Goal: Task Accomplishment & Management: Use online tool/utility

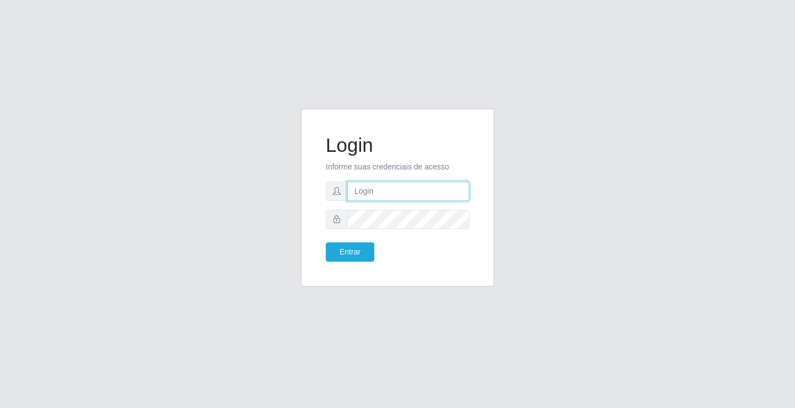
click at [357, 195] on input "text" at bounding box center [408, 191] width 122 height 19
type input "[PERSON_NAME]"
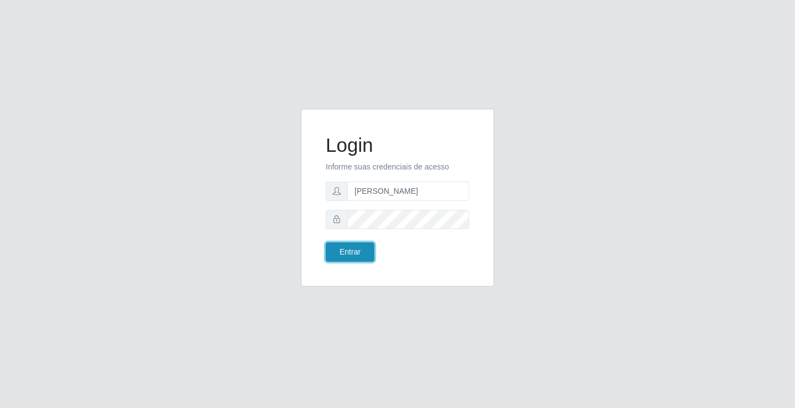
click at [362, 248] on button "Entrar" at bounding box center [350, 251] width 49 height 19
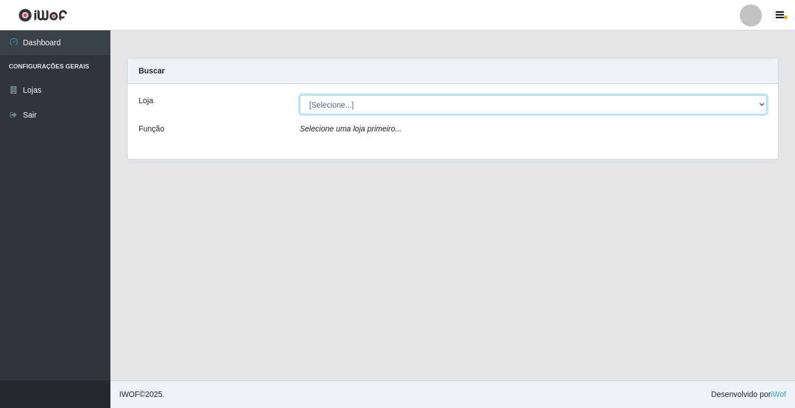
click at [370, 108] on select "[Selecione...] Ideal - Conceição" at bounding box center [533, 104] width 467 height 19
select select "231"
click at [300, 95] on select "[Selecione...] Ideal - Conceição" at bounding box center [533, 104] width 467 height 19
click at [358, 109] on select "[Selecione...] Ideal - Conceição" at bounding box center [533, 104] width 467 height 19
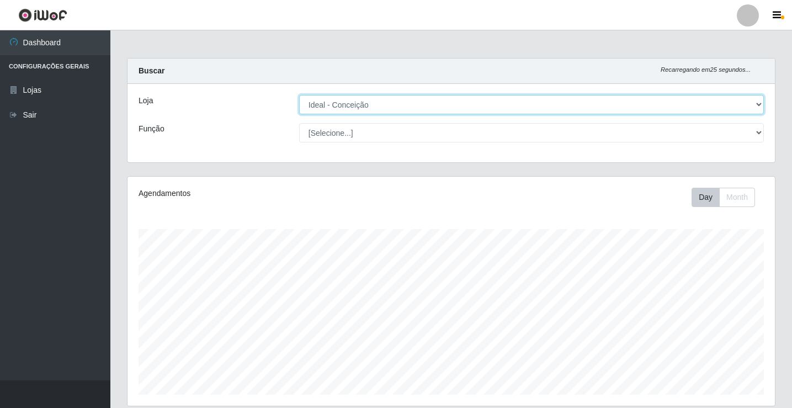
click at [299, 95] on select "[Selecione...] Ideal - Conceição" at bounding box center [531, 104] width 465 height 19
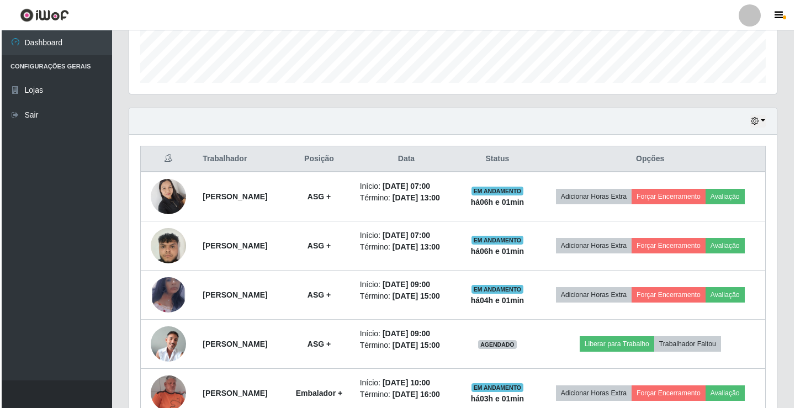
scroll to position [331, 0]
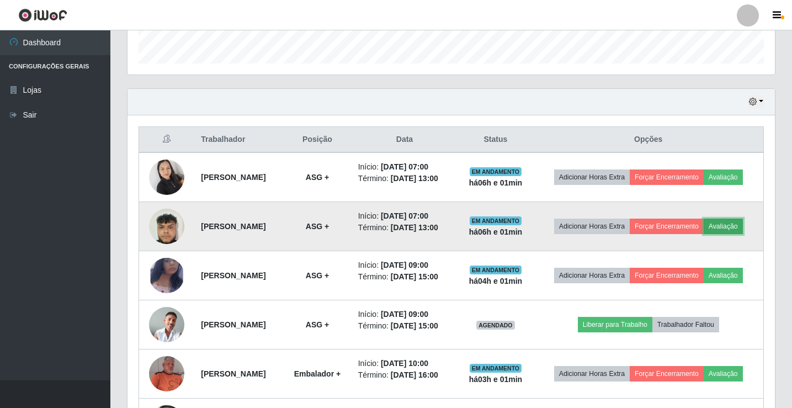
click at [704, 234] on button "Avaliação" at bounding box center [723, 226] width 39 height 15
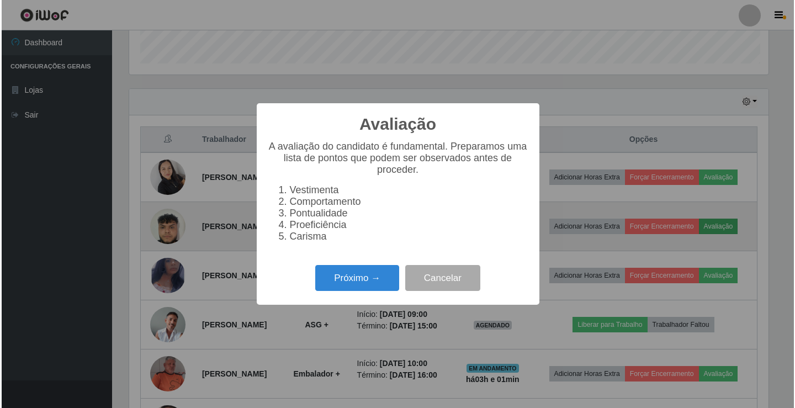
scroll to position [229, 642]
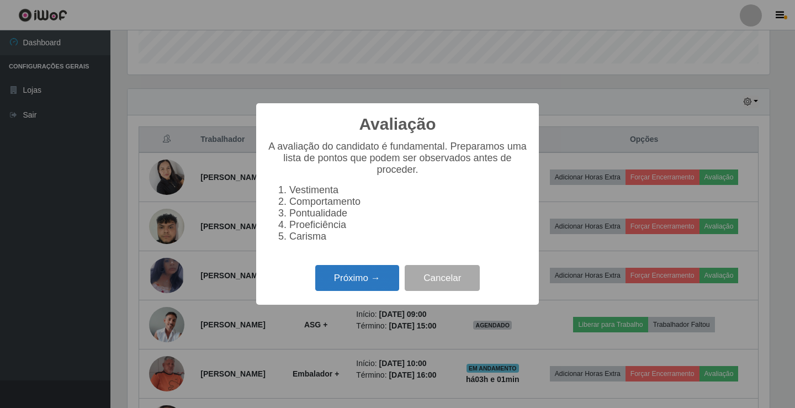
click at [346, 280] on button "Próximo →" at bounding box center [357, 278] width 84 height 26
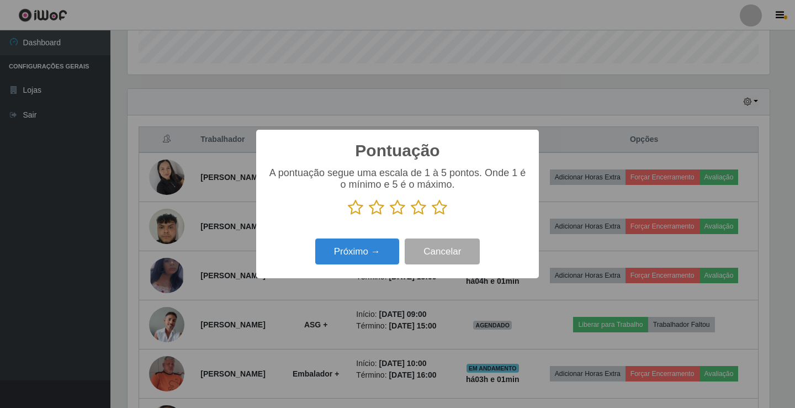
click at [437, 210] on icon at bounding box center [439, 207] width 15 height 17
click at [432, 216] on input "radio" at bounding box center [432, 216] width 0 height 0
click at [351, 248] on button "Próximo →" at bounding box center [357, 251] width 84 height 26
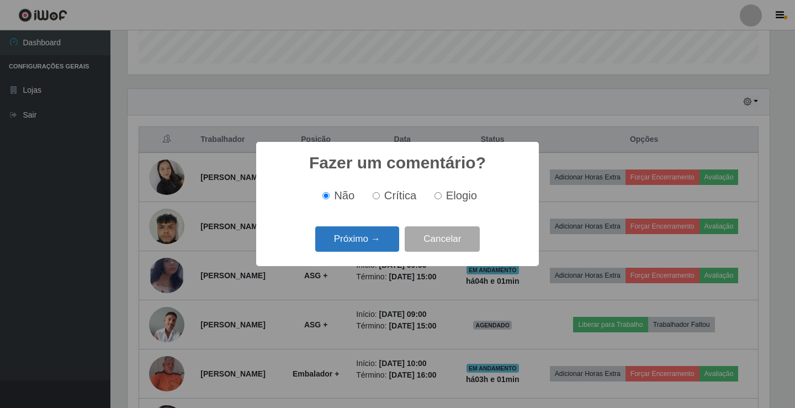
click at [349, 245] on button "Próximo →" at bounding box center [357, 239] width 84 height 26
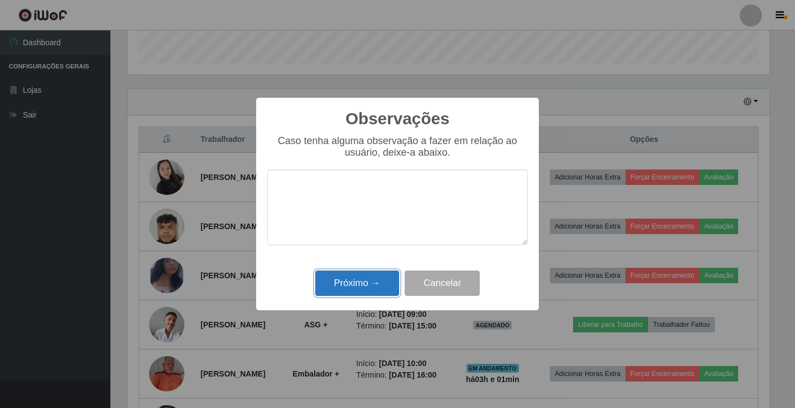
click at [353, 286] on button "Próximo →" at bounding box center [357, 284] width 84 height 26
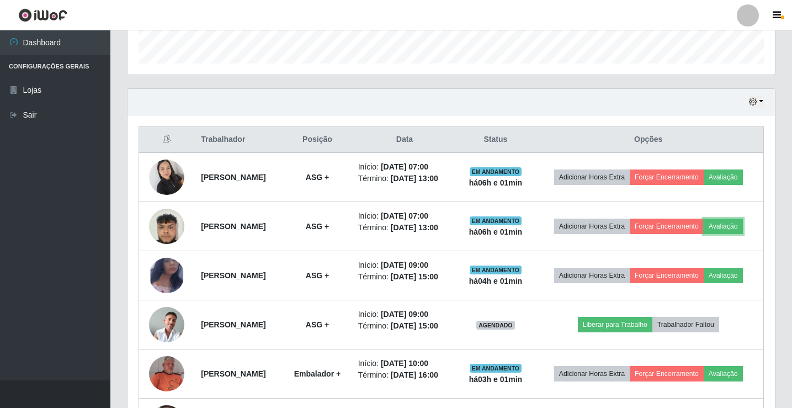
scroll to position [229, 648]
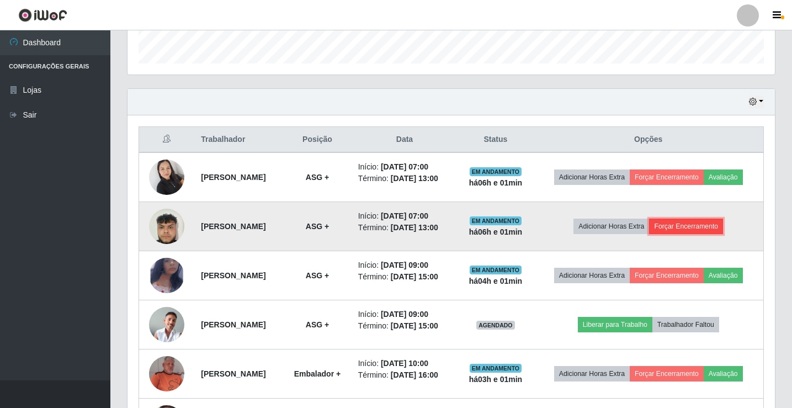
click at [692, 232] on button "Forçar Encerramento" at bounding box center [686, 226] width 74 height 15
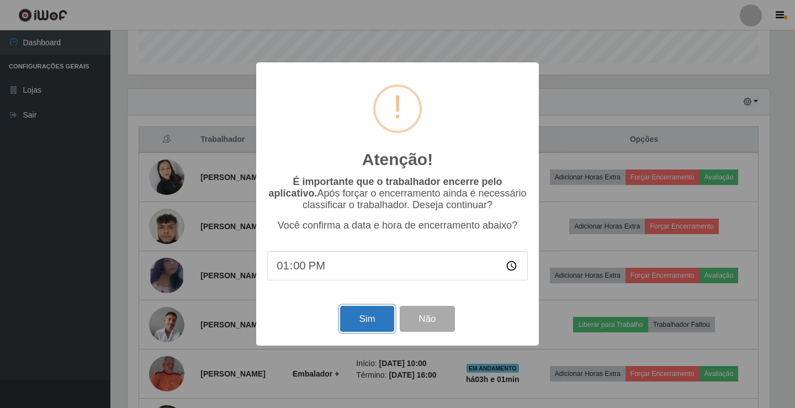
click at [380, 316] on button "Sim" at bounding box center [367, 319] width 54 height 26
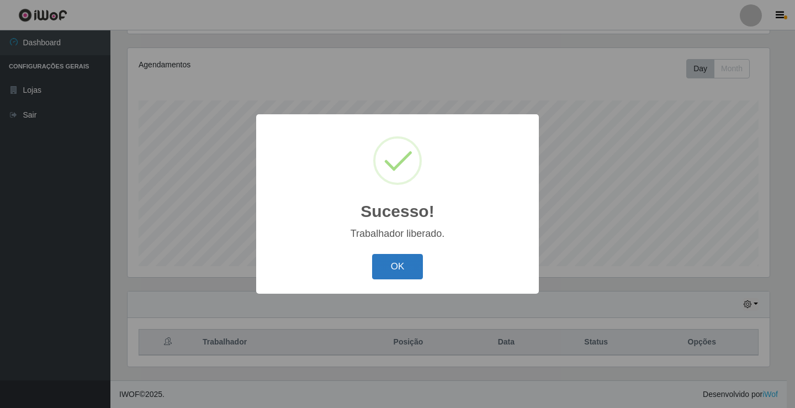
click at [390, 274] on button "OK" at bounding box center [397, 267] width 51 height 26
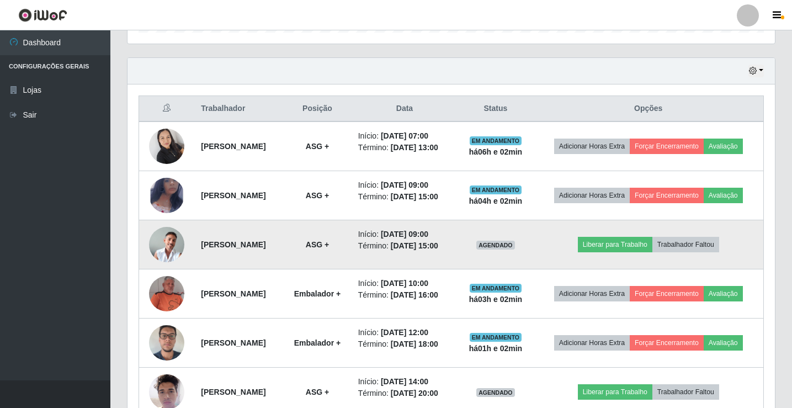
scroll to position [349, 0]
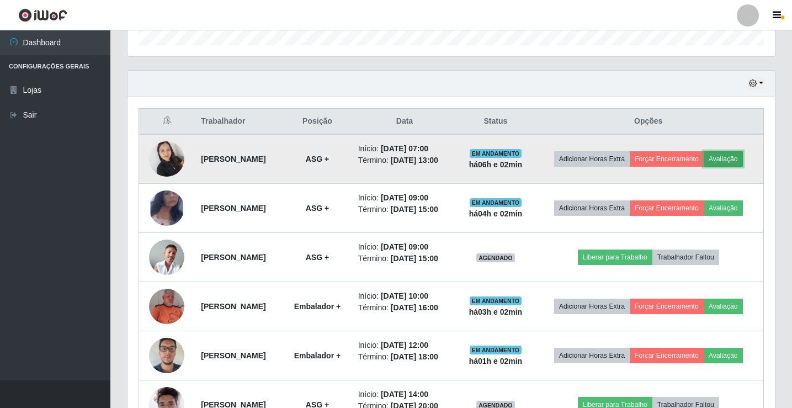
click at [704, 167] on button "Avaliação" at bounding box center [723, 158] width 39 height 15
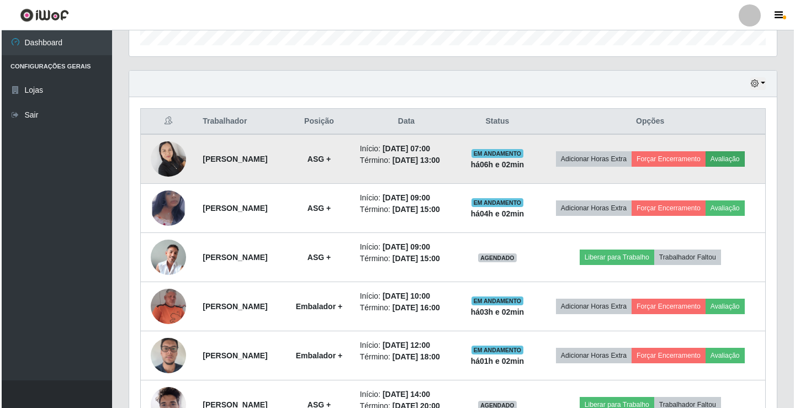
scroll to position [229, 642]
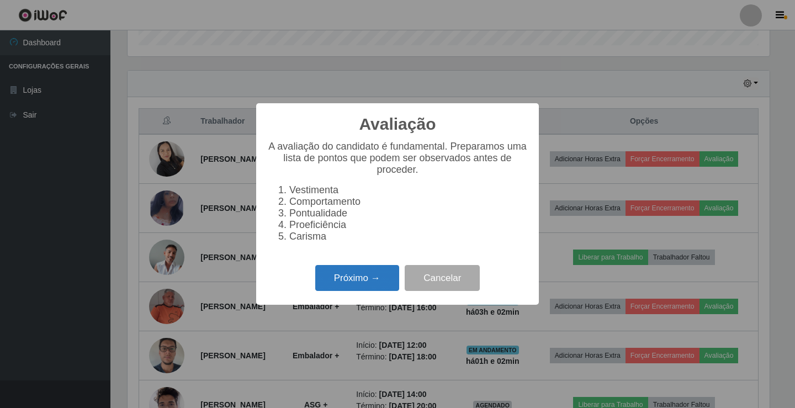
click at [344, 288] on button "Próximo →" at bounding box center [357, 278] width 84 height 26
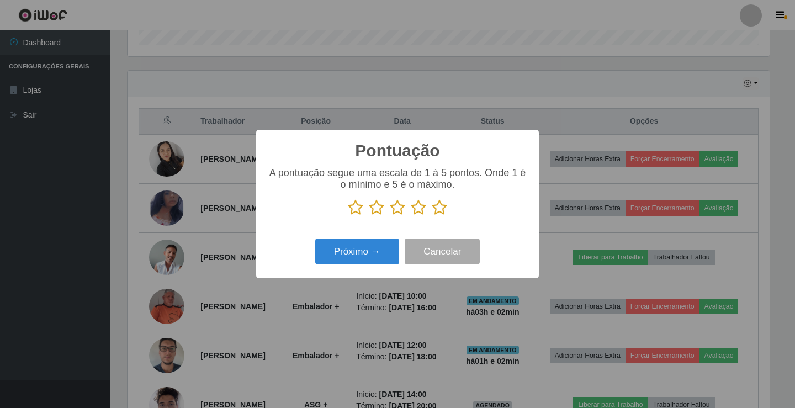
click at [440, 213] on icon at bounding box center [439, 207] width 15 height 17
click at [432, 216] on input "radio" at bounding box center [432, 216] width 0 height 0
click at [341, 251] on button "Próximo →" at bounding box center [357, 251] width 84 height 26
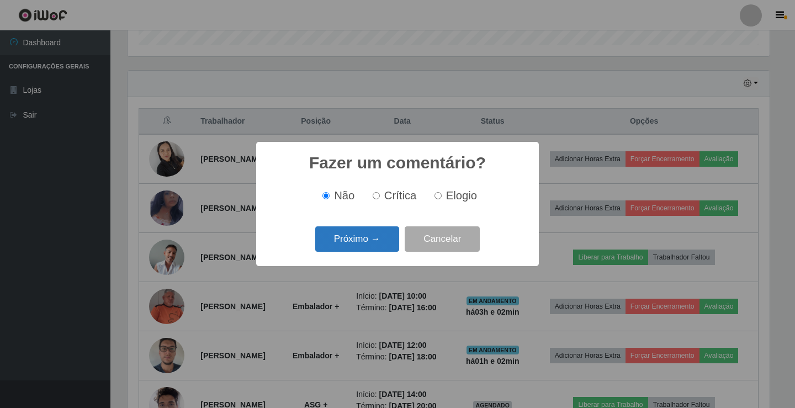
click at [342, 245] on button "Próximo →" at bounding box center [357, 239] width 84 height 26
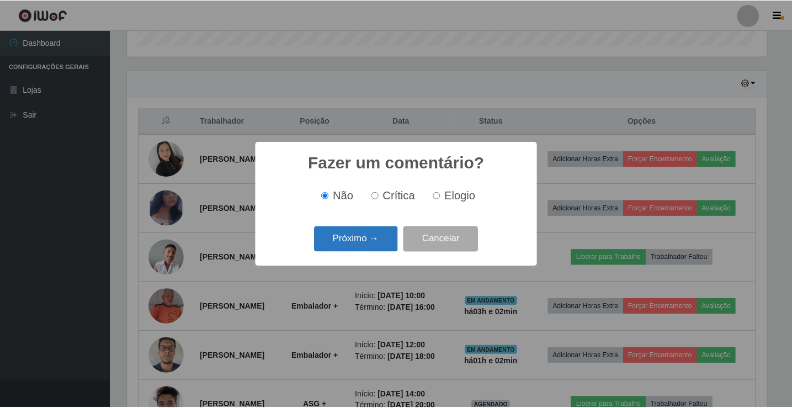
scroll to position [0, 0]
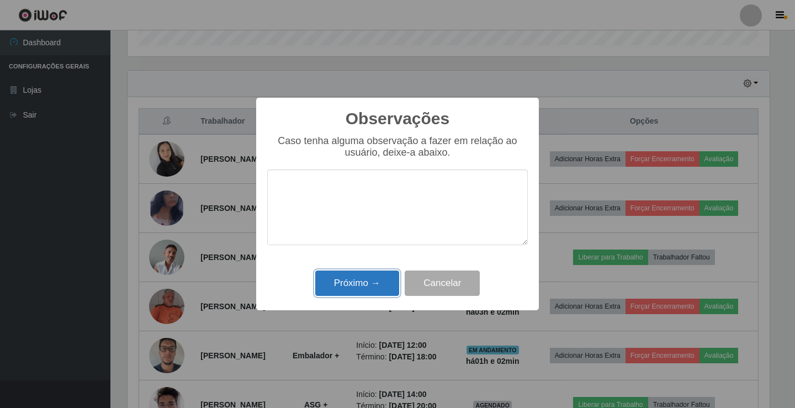
click at [336, 284] on button "Próximo →" at bounding box center [357, 284] width 84 height 26
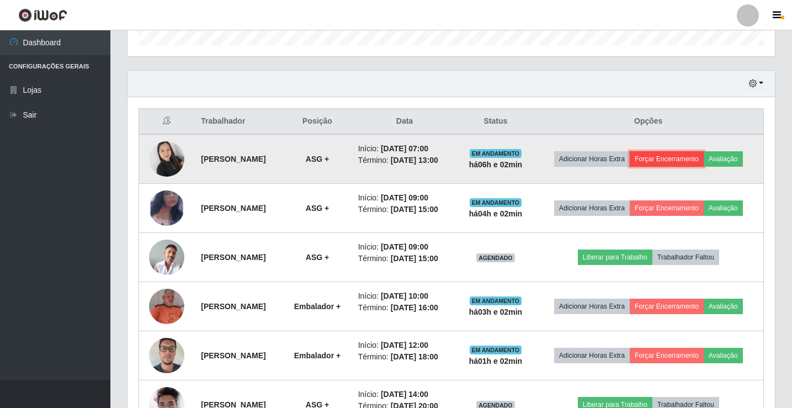
click at [692, 155] on button "Forçar Encerramento" at bounding box center [667, 158] width 74 height 15
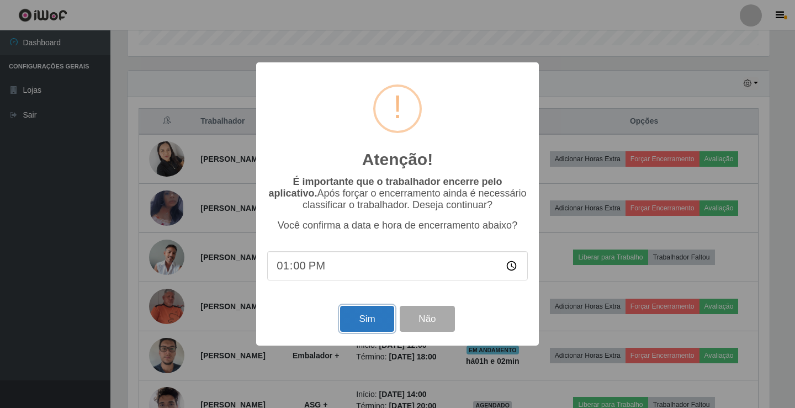
click at [364, 317] on button "Sim" at bounding box center [367, 319] width 54 height 26
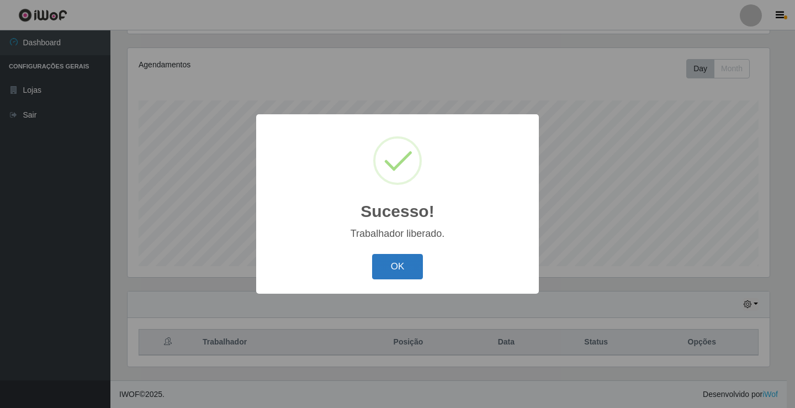
click at [381, 272] on button "OK" at bounding box center [397, 267] width 51 height 26
